Goal: Task Accomplishment & Management: Use online tool/utility

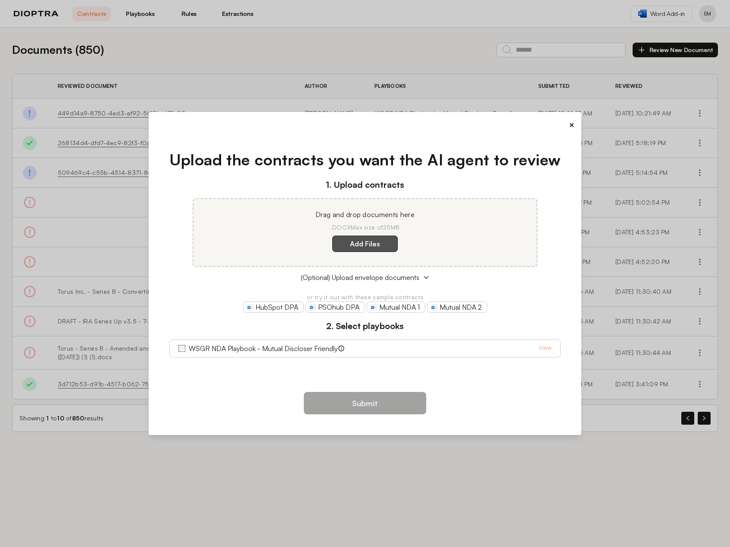
click at [361, 243] on label "Add Files" at bounding box center [365, 244] width 66 height 16
click at [0, 0] on here "Add Files" at bounding box center [0, 0] width 0 height 0
click at [422, 276] on button "(Optional) Upload envelope documents" at bounding box center [365, 277] width 392 height 10
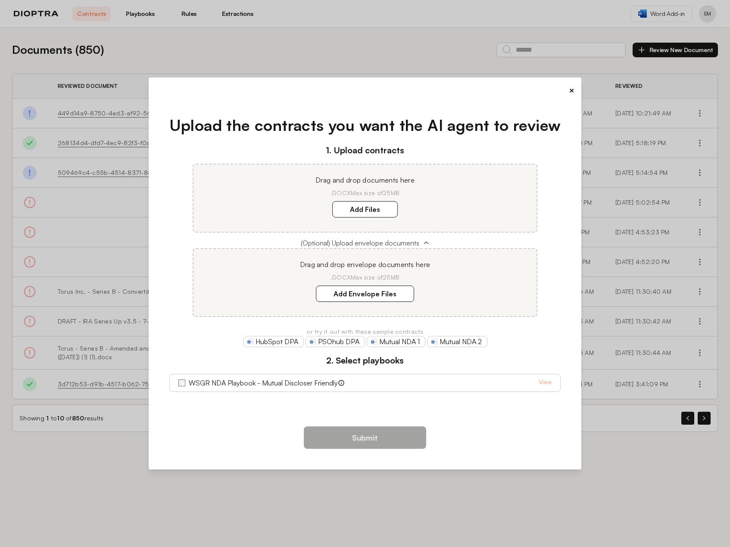
click at [425, 239] on button "(Optional) Upload envelope documents" at bounding box center [365, 243] width 392 height 10
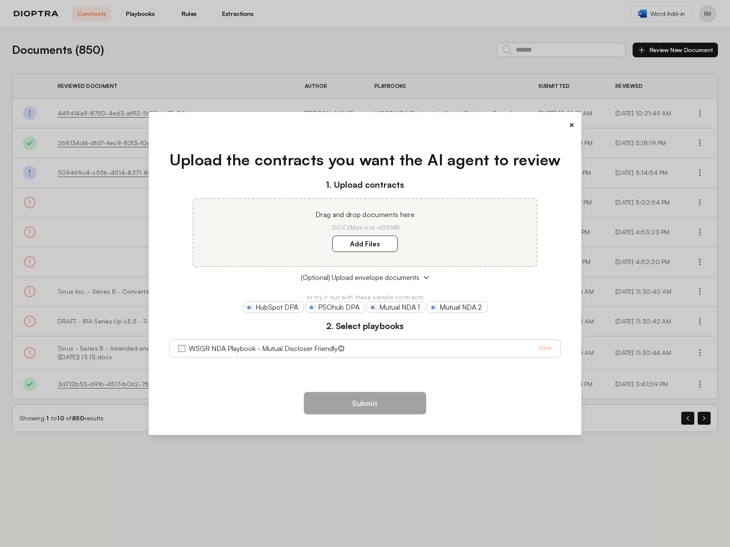
click at [571, 125] on button "×" at bounding box center [572, 125] width 6 height 12
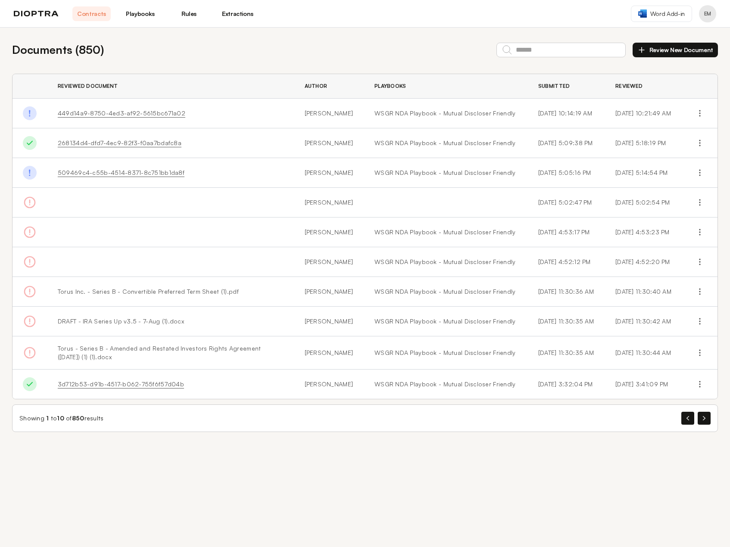
click at [147, 13] on link "Playbooks" at bounding box center [140, 13] width 38 height 15
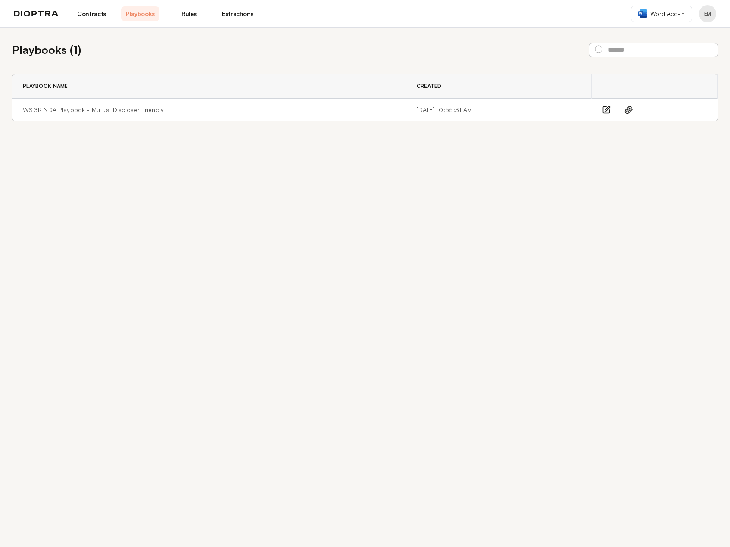
click at [92, 20] on link "Contracts" at bounding box center [91, 13] width 38 height 15
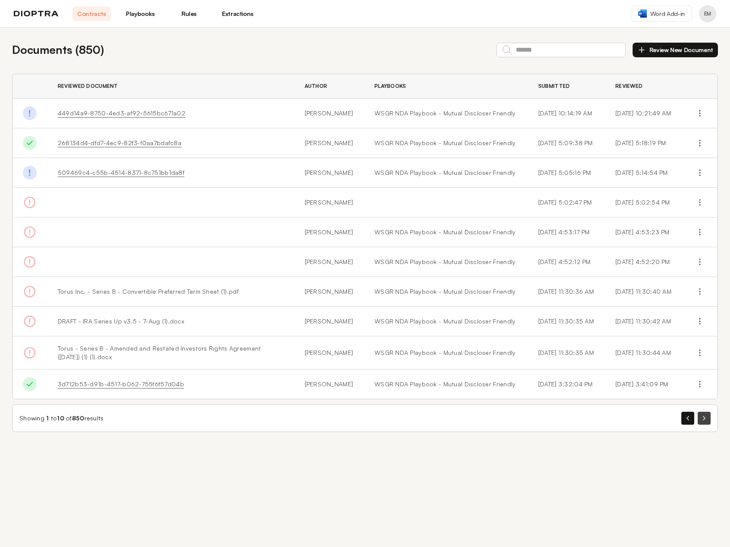
click at [707, 416] on button "button" at bounding box center [704, 418] width 13 height 13
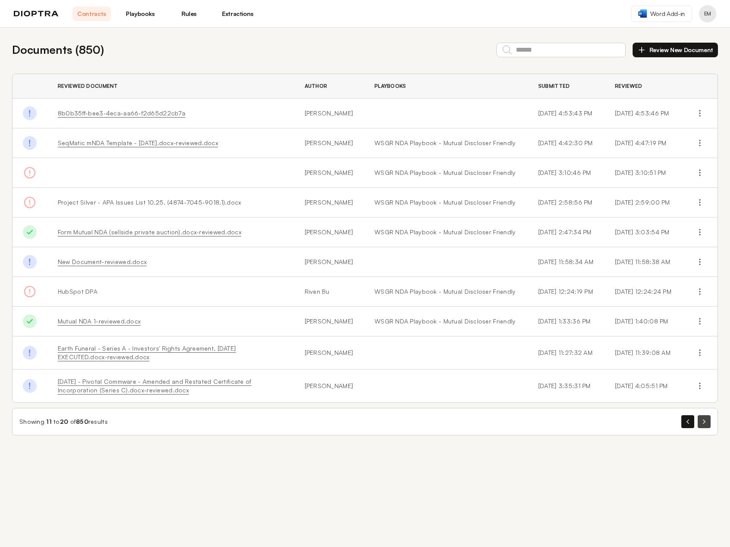
click at [704, 424] on icon "button" at bounding box center [704, 422] width 3 height 4
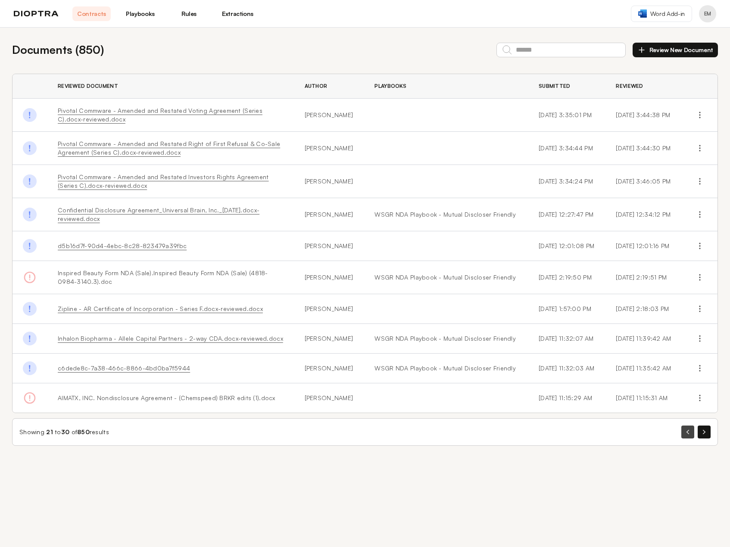
click at [689, 436] on button "button" at bounding box center [687, 432] width 13 height 13
click at [689, 436] on div "Documents ( 850 ) Review New Document Reviewed Document Author Playbooks Submit…" at bounding box center [365, 288] width 730 height 520
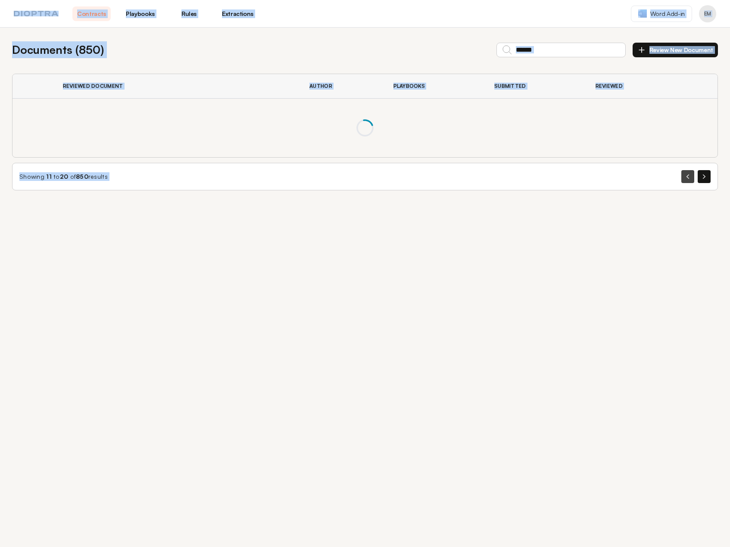
click at [689, 436] on div "Documents ( 850 ) Review New Document Reviewed Document Author Playbooks Submit…" at bounding box center [365, 288] width 730 height 520
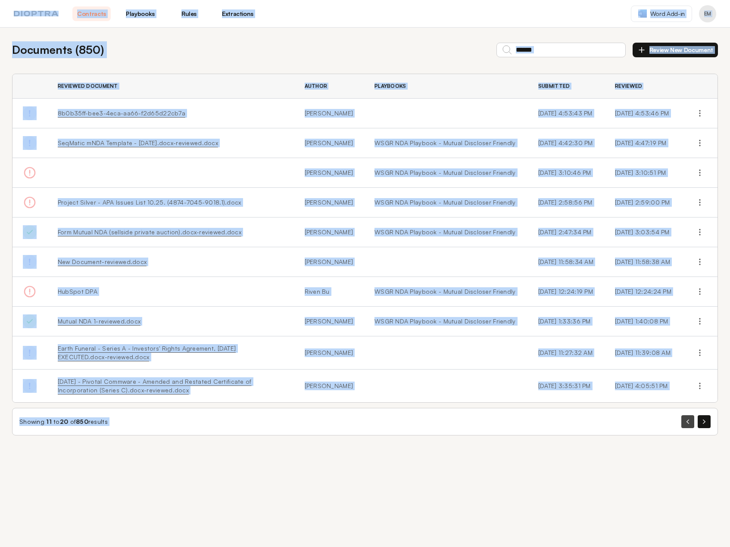
click at [689, 436] on div "Showing 11 to 20 of 850 results" at bounding box center [365, 422] width 706 height 28
click at [644, 50] on icon "button" at bounding box center [641, 50] width 5 height 0
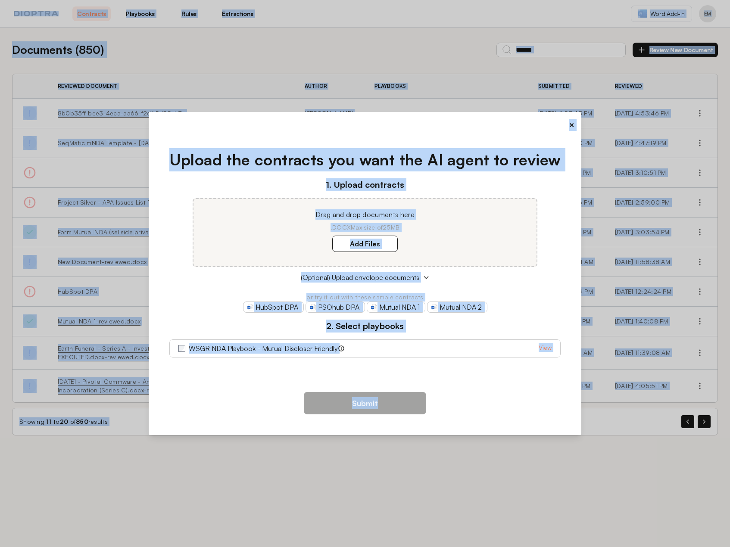
click at [546, 350] on link "View" at bounding box center [545, 349] width 13 height 10
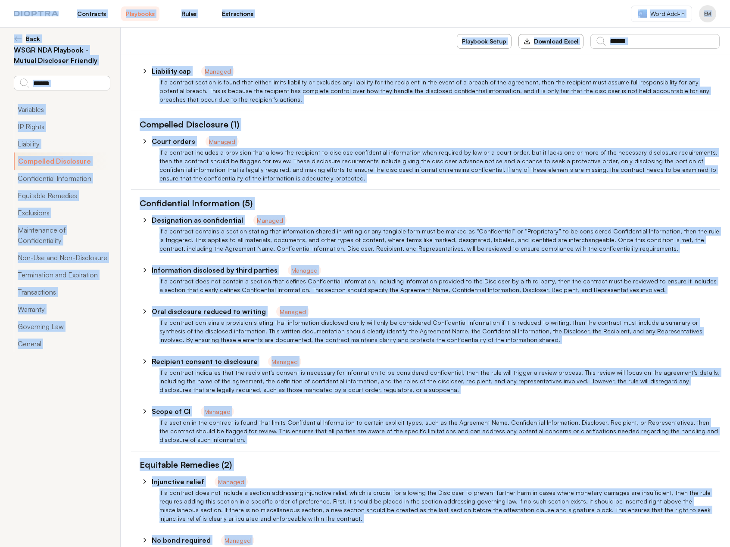
scroll to position [517, 0]
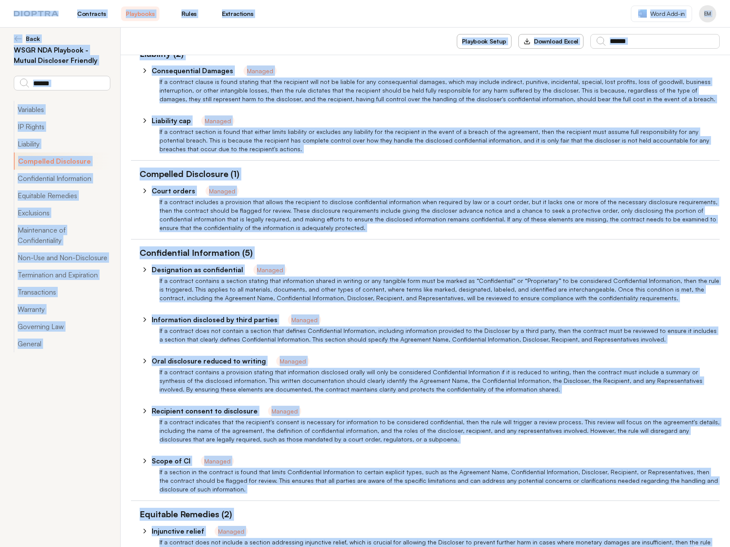
type textarea "*"
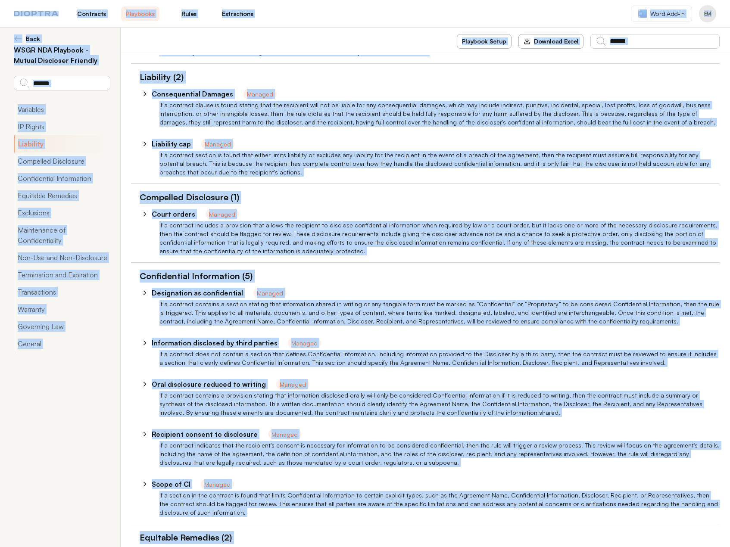
click at [208, 12] on link "Rules" at bounding box center [189, 13] width 38 height 15
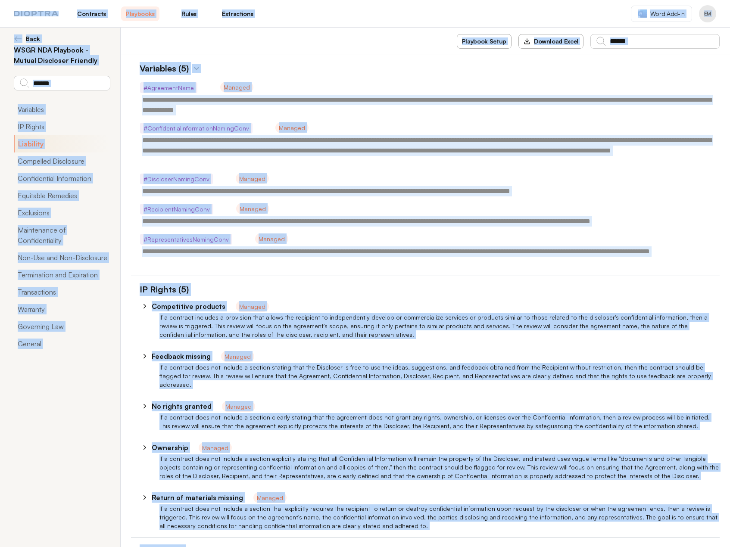
click at [197, 12] on link "Rules" at bounding box center [189, 13] width 38 height 15
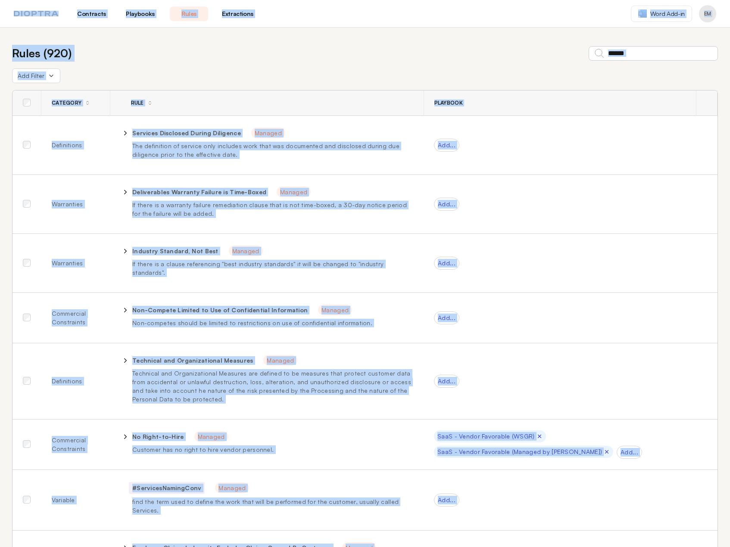
click at [227, 12] on link "Extractions" at bounding box center [238, 13] width 38 height 15
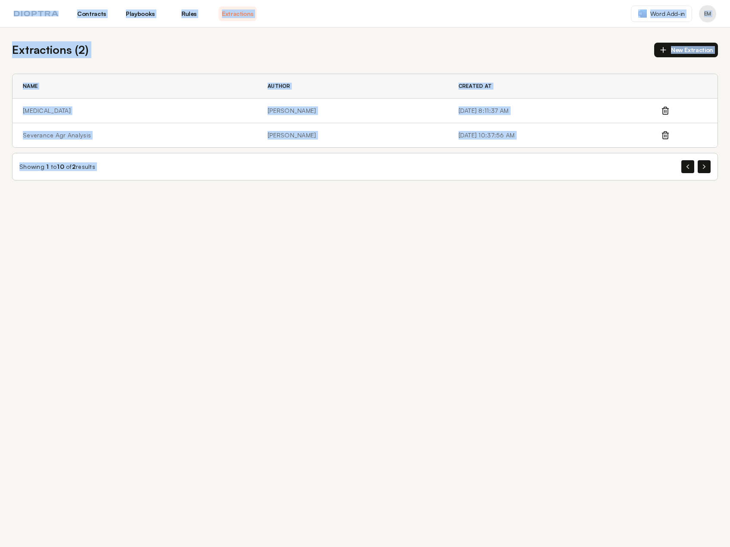
click at [94, 17] on link "Contracts" at bounding box center [91, 13] width 38 height 15
